Goal: Information Seeking & Learning: Understand process/instructions

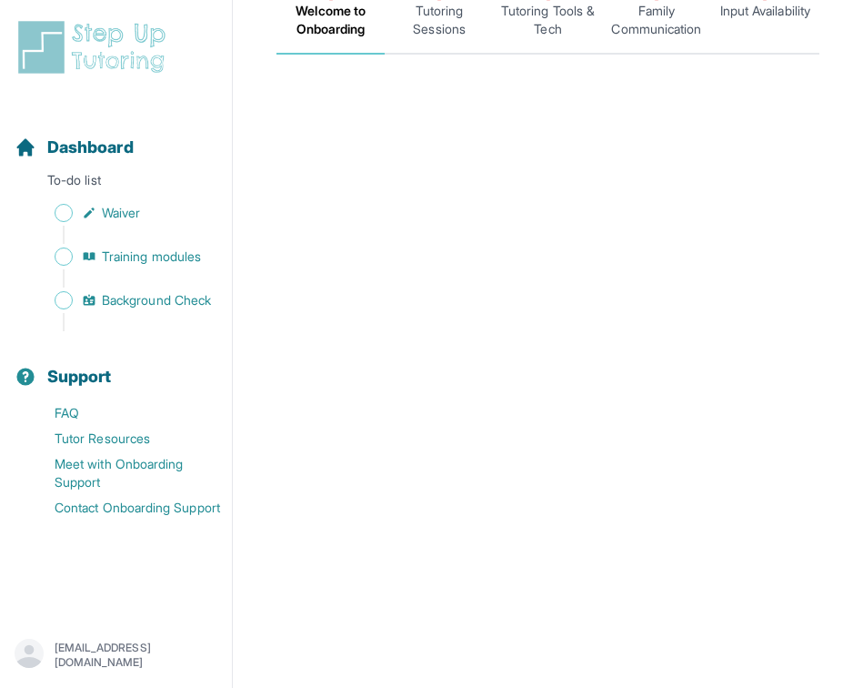
scroll to position [308, 0]
click at [169, 303] on span "Background Check" at bounding box center [156, 300] width 109 height 18
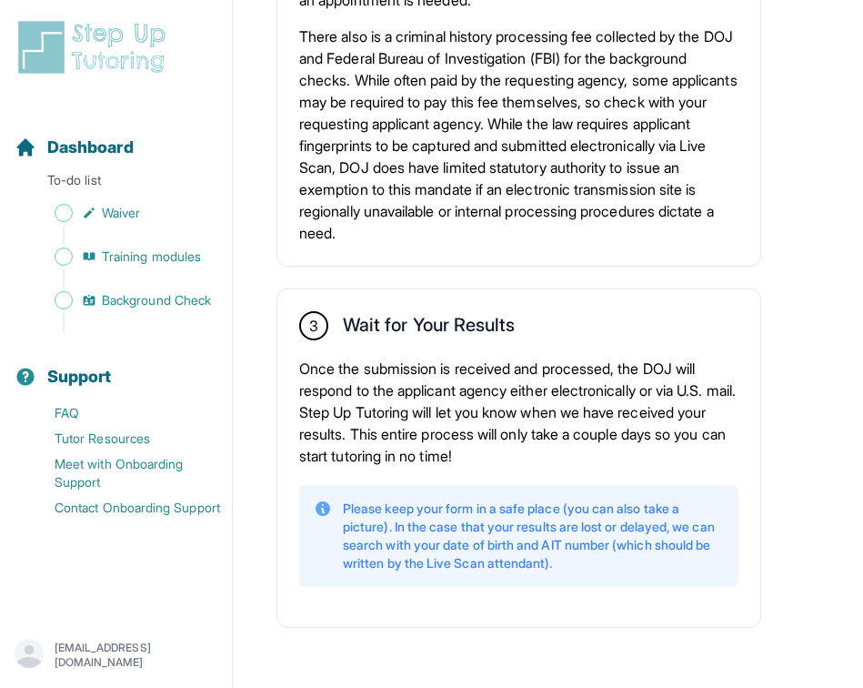
scroll to position [1579, 0]
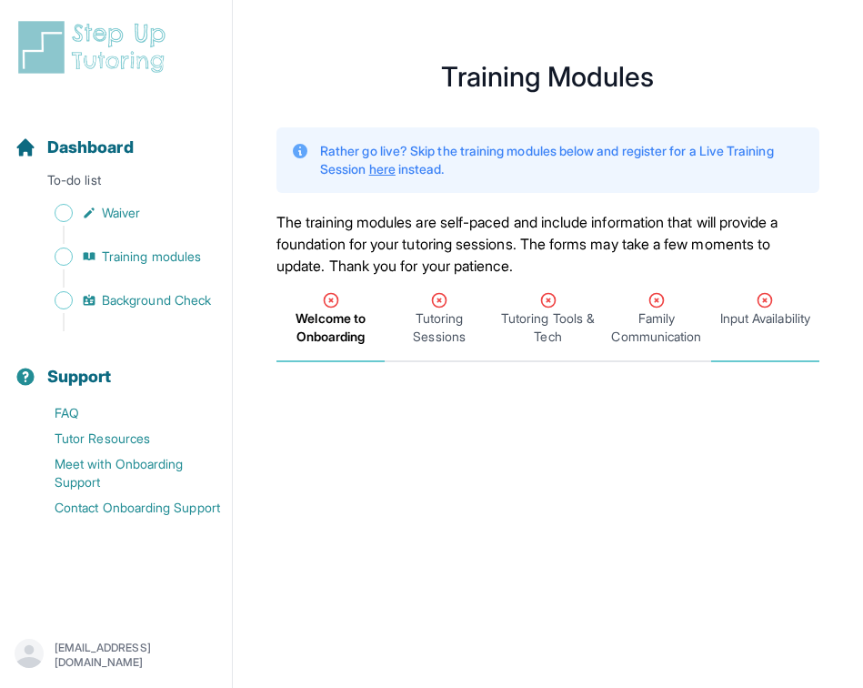
click at [549, 298] on div "Input Availability" at bounding box center [765, 309] width 101 height 36
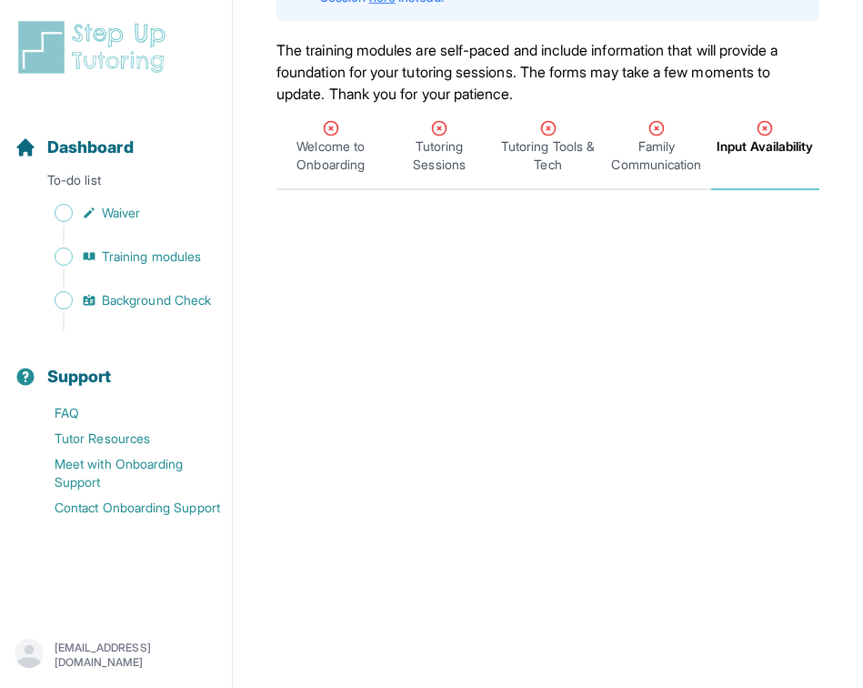
scroll to position [173, 0]
click at [549, 156] on span "Family Communication" at bounding box center [656, 154] width 101 height 36
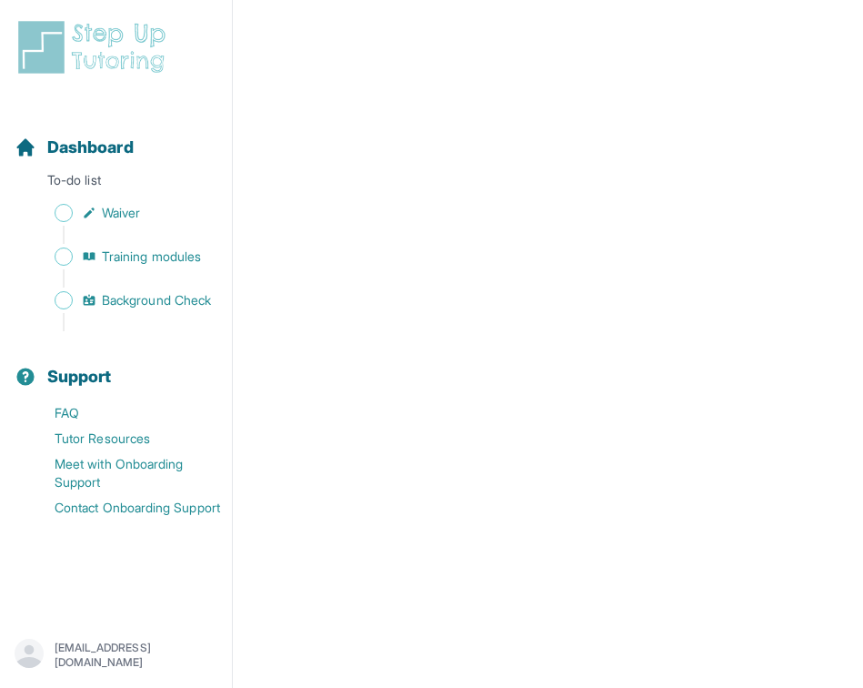
scroll to position [170, 0]
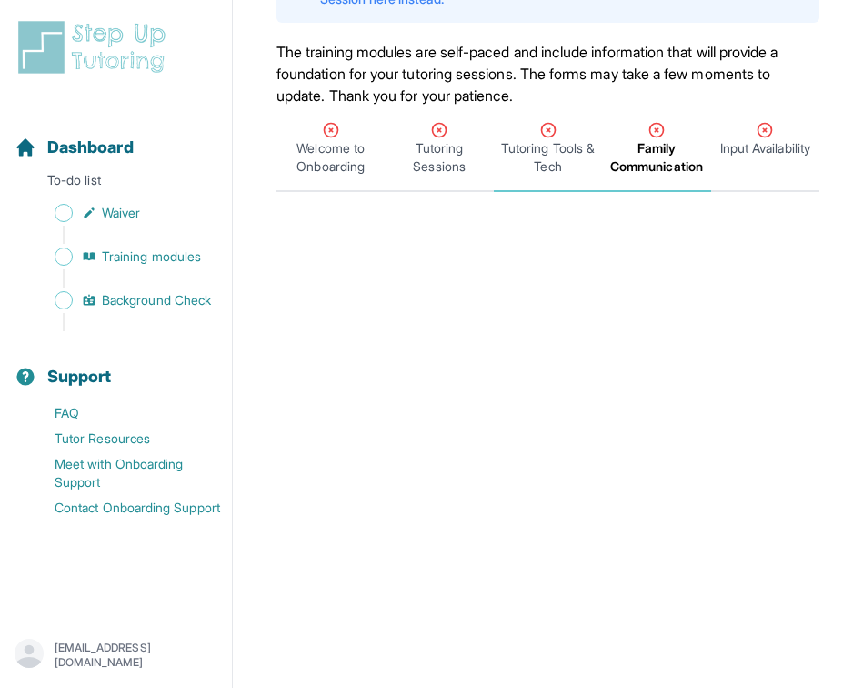
click at [549, 145] on span "Tutoring Tools & Tech" at bounding box center [548, 157] width 101 height 36
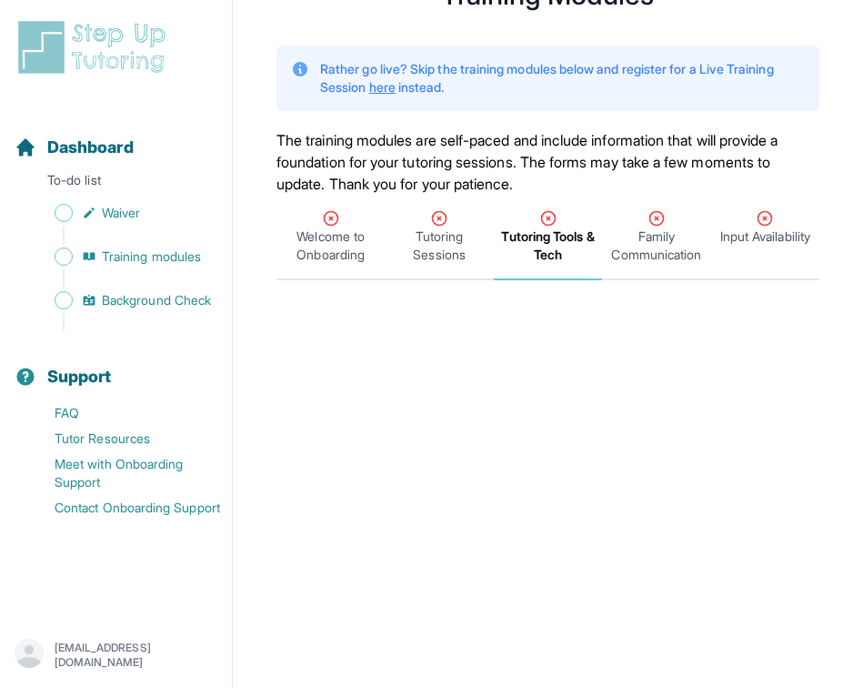
scroll to position [17, 0]
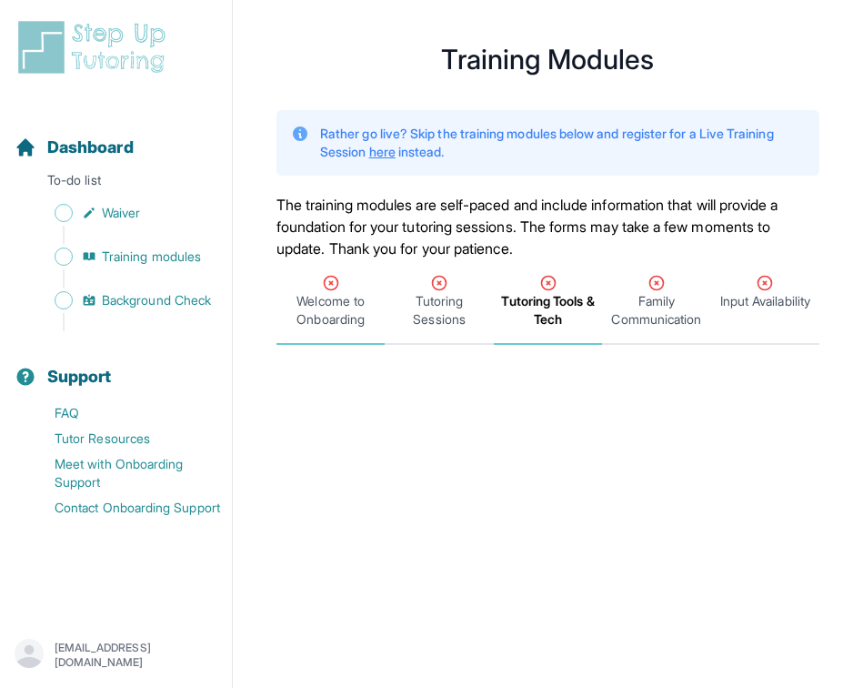
click at [356, 303] on span "Welcome to Onboarding" at bounding box center [330, 310] width 101 height 36
click at [444, 307] on span "Tutoring Sessions" at bounding box center [438, 310] width 101 height 36
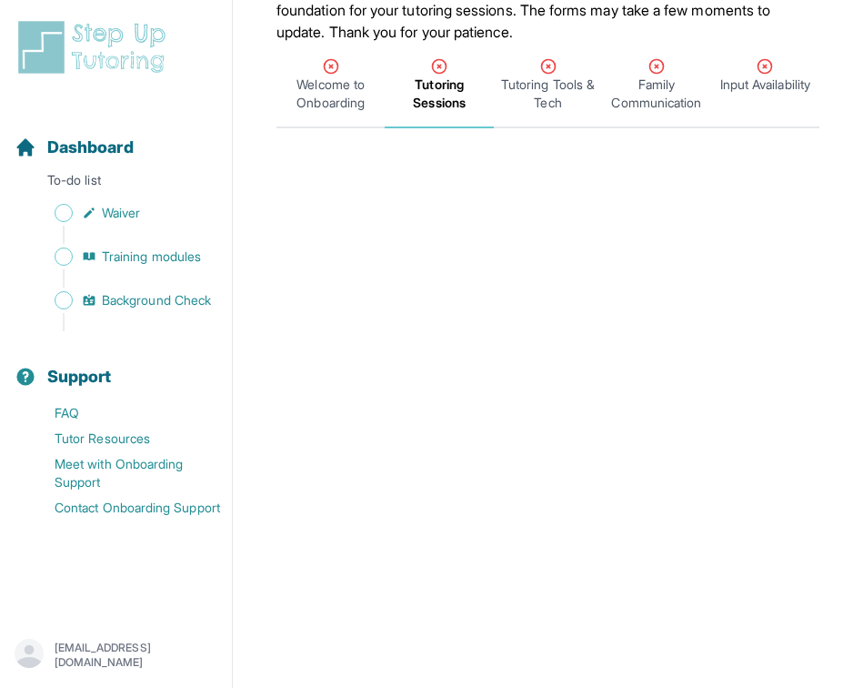
scroll to position [56, 0]
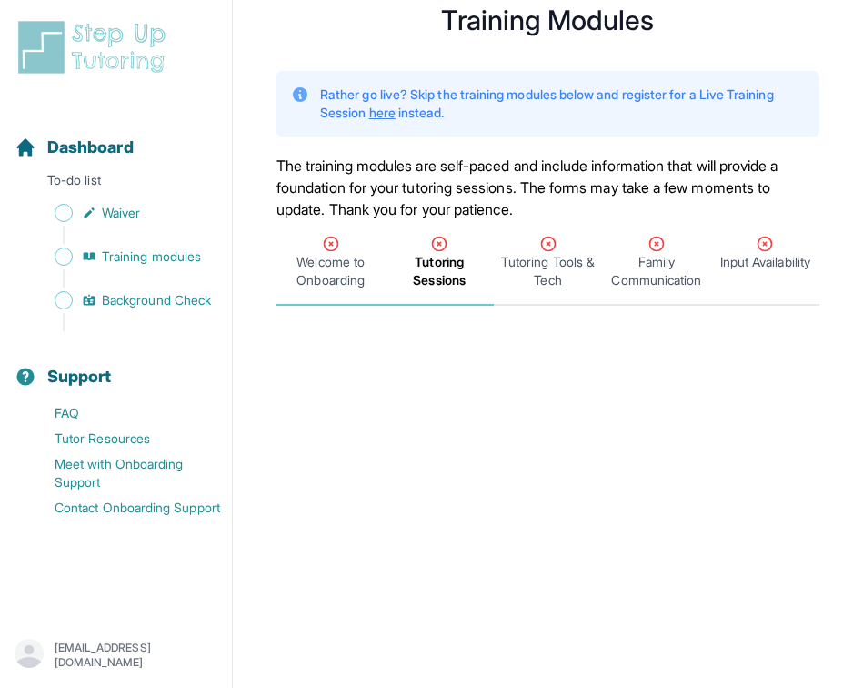
click at [332, 275] on span "Welcome to Onboarding" at bounding box center [330, 271] width 101 height 36
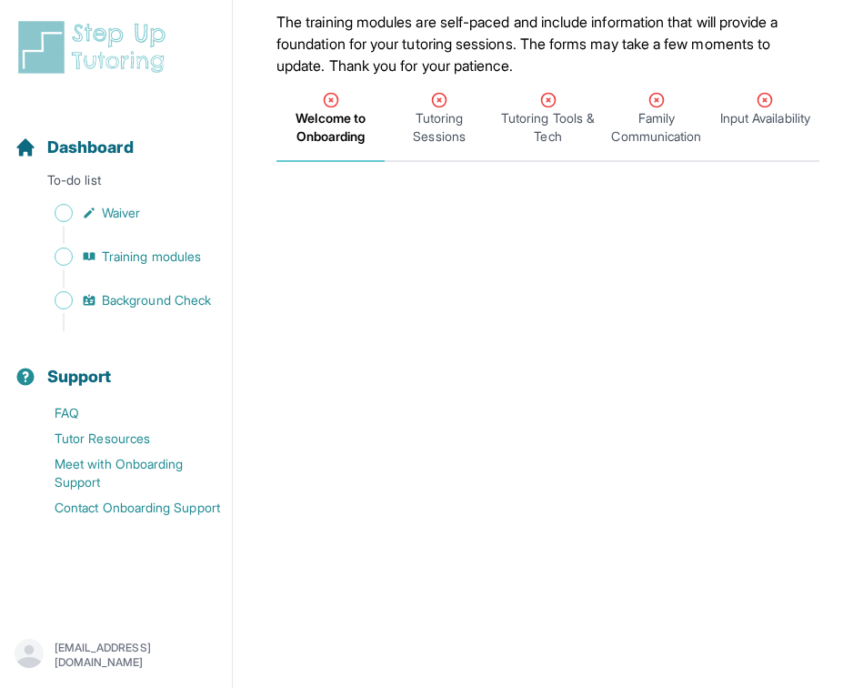
scroll to position [192, 0]
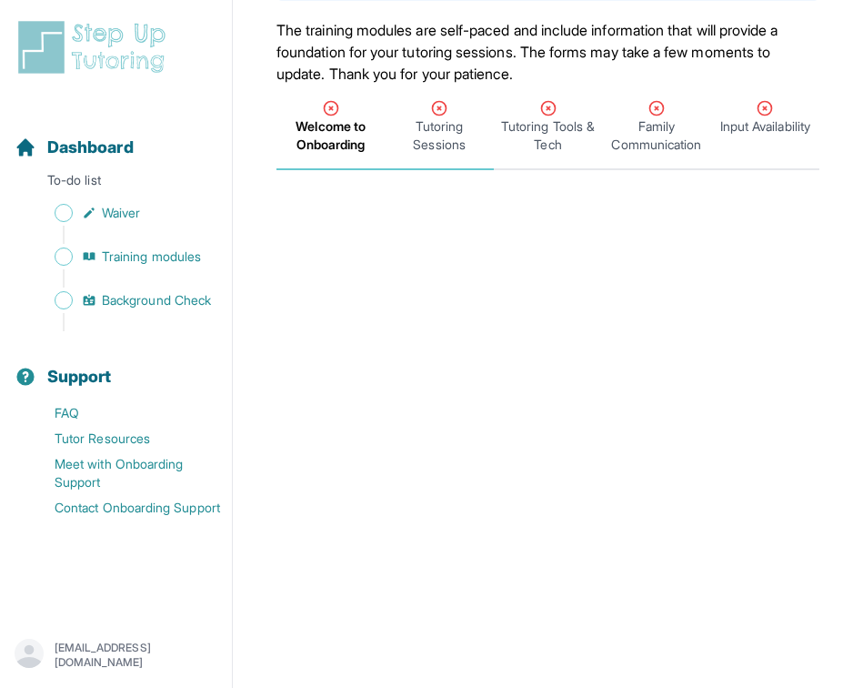
click at [441, 130] on span "Tutoring Sessions" at bounding box center [438, 135] width 101 height 36
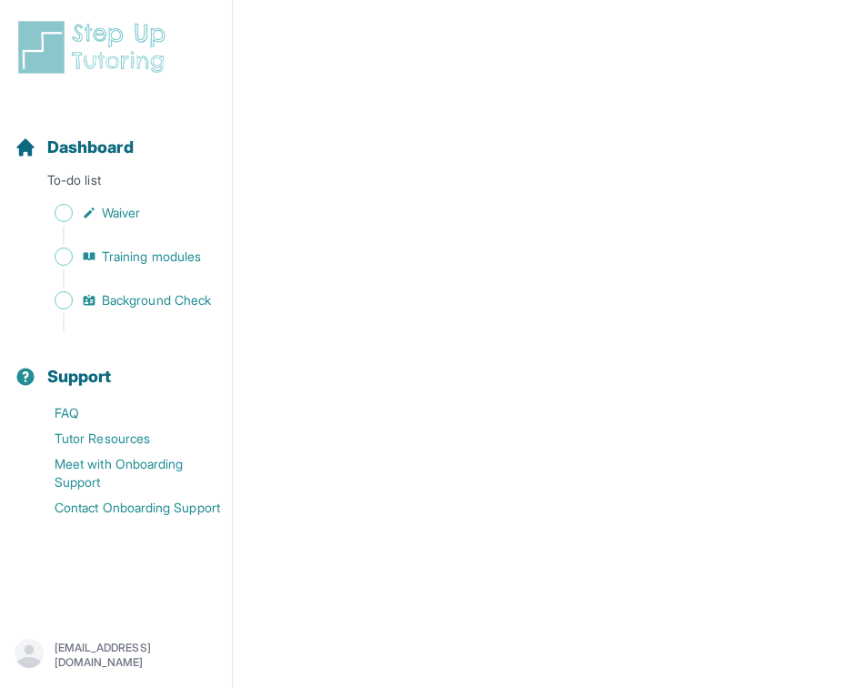
scroll to position [815, 0]
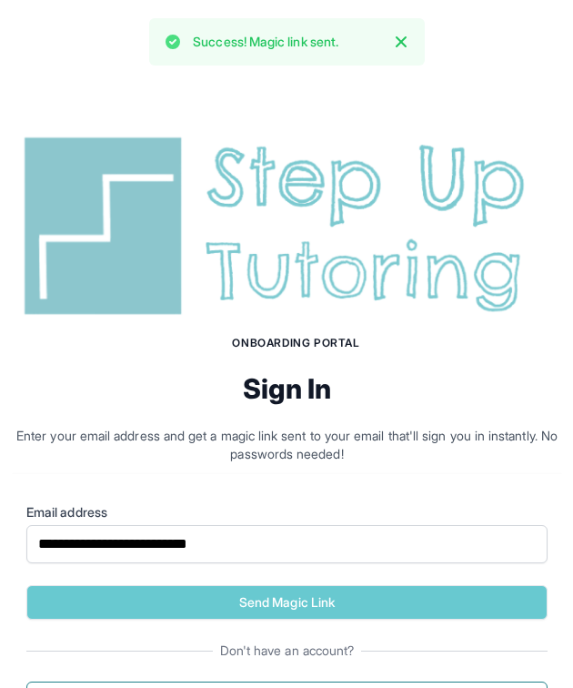
scroll to position [34, 0]
